Goal: Find specific page/section: Find specific page/section

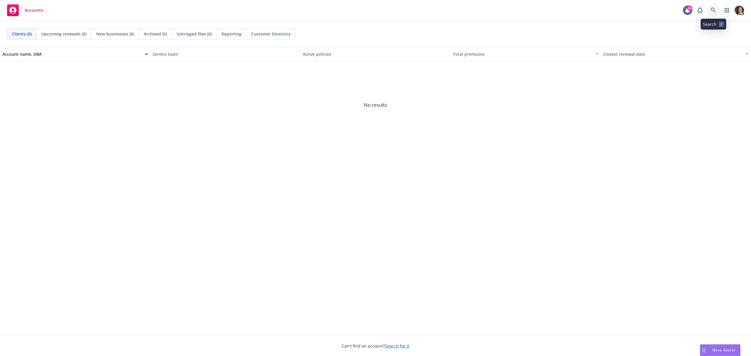
click at [712, 6] on link at bounding box center [714, 10] width 12 height 12
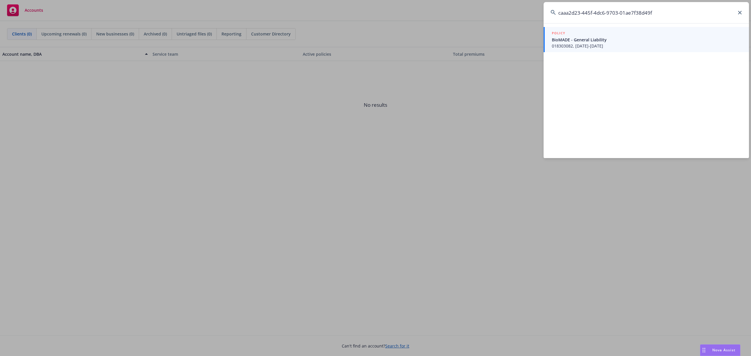
type input "caaa2d23-445f-4dc6-9703-01ae7f38d49f"
click at [572, 46] on span "018303082, 03/15/2024-01/01/2025" at bounding box center [647, 46] width 190 height 6
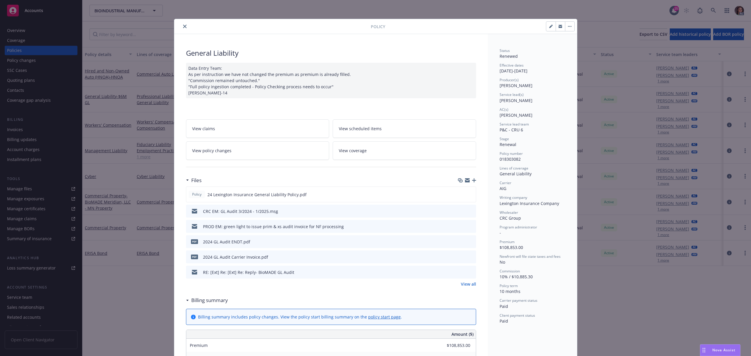
click at [240, 151] on link "View policy changes" at bounding box center [258, 150] width 144 height 18
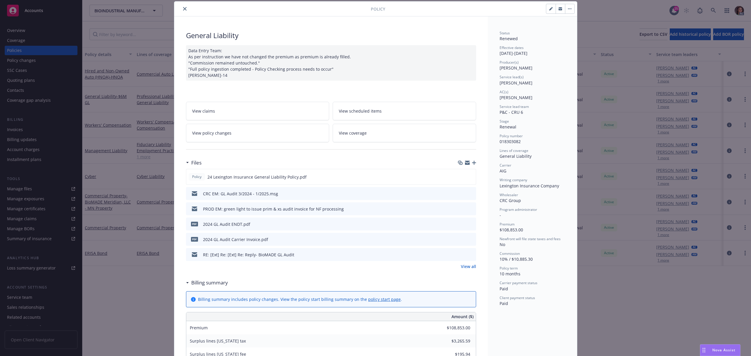
click at [465, 268] on link "View all" at bounding box center [468, 267] width 15 height 6
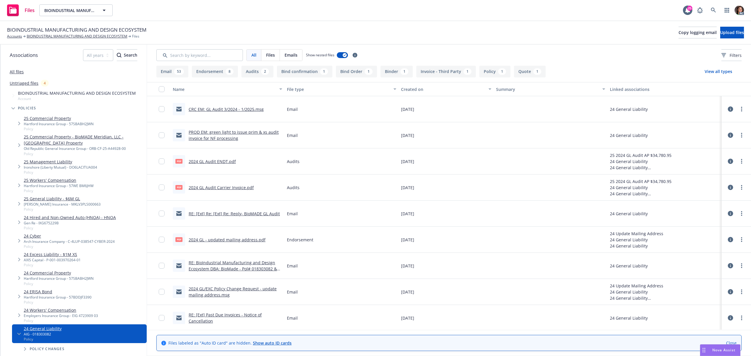
click at [230, 189] on link "2024 GL Audit Carrier Invoice.pdf" at bounding box center [221, 188] width 65 height 6
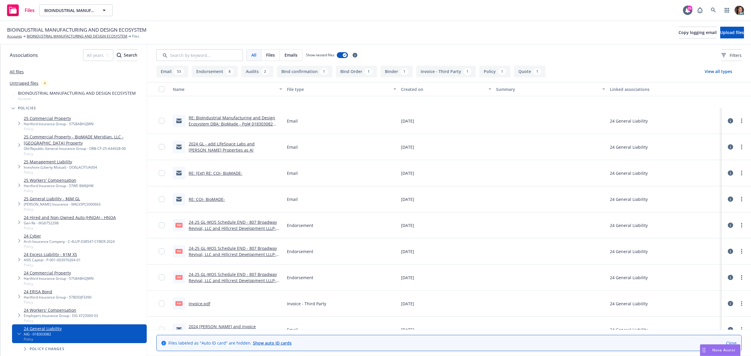
scroll to position [1526, 0]
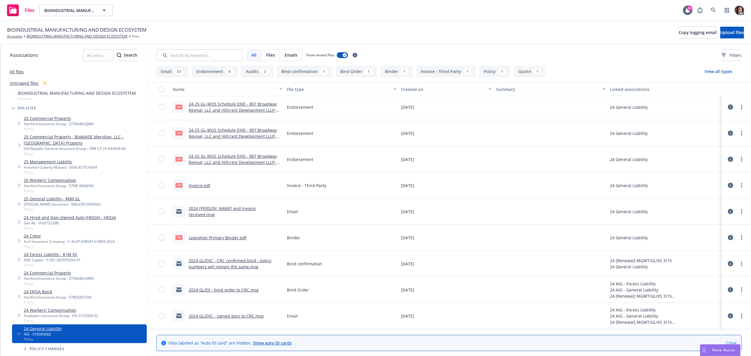
click at [205, 186] on link "Invoice.pdf" at bounding box center [200, 186] width 22 height 6
click at [52, 33] on span "BIOINDUSTRIAL MANUFACTURING AND DESIGN ECOSYSTEM" at bounding box center [76, 30] width 139 height 8
click at [89, 36] on link "BIOINDUSTRIAL MANUFACTURING AND DESIGN ECOSYSTEM" at bounding box center [77, 36] width 101 height 5
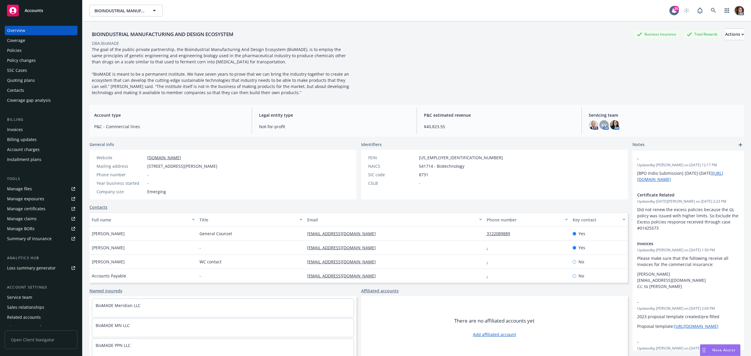
click at [19, 132] on div "Invoices" at bounding box center [15, 129] width 16 height 9
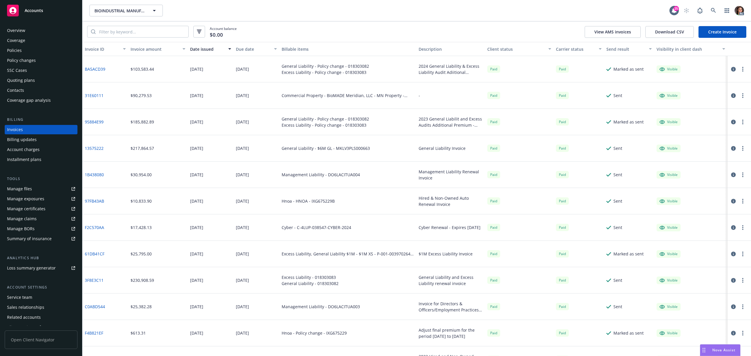
click at [731, 70] on icon "button" at bounding box center [733, 69] width 5 height 5
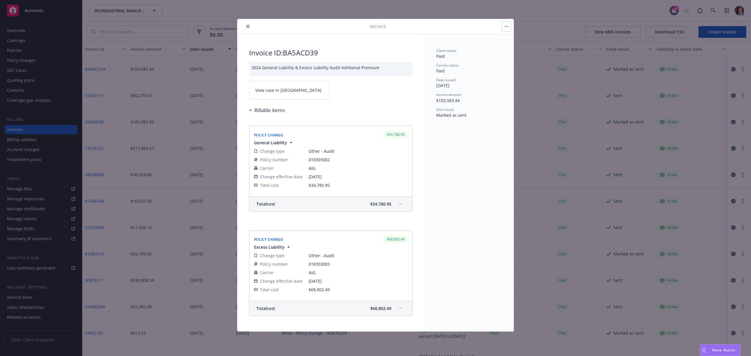
click at [286, 91] on span "View case in SSC" at bounding box center [288, 90] width 66 height 6
